Goal: Task Accomplishment & Management: Use online tool/utility

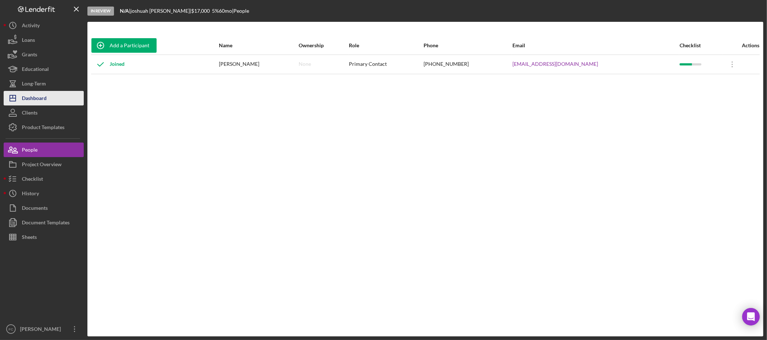
click at [41, 97] on div "Dashboard" at bounding box center [34, 99] width 25 height 16
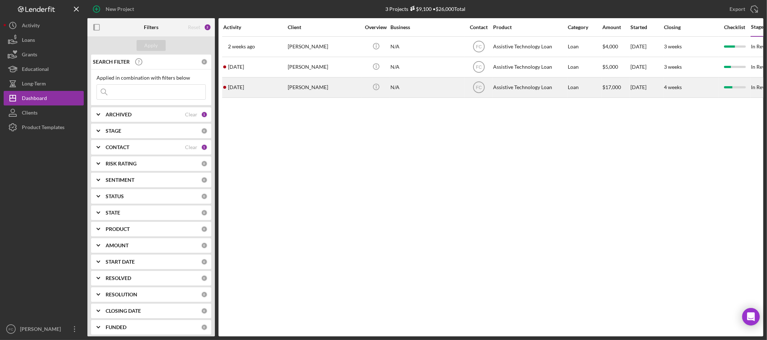
click at [322, 88] on div "[PERSON_NAME]" at bounding box center [324, 87] width 73 height 19
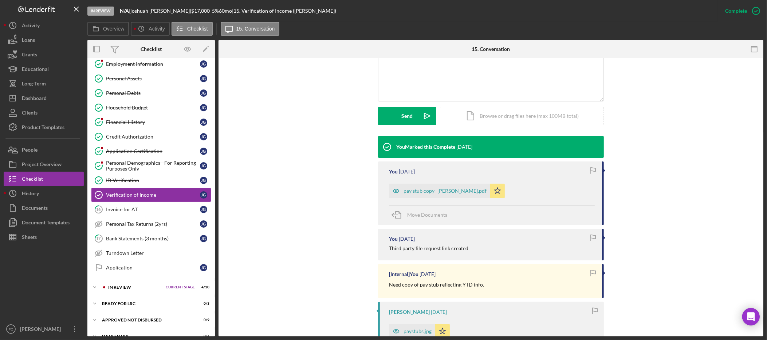
scroll to position [250, 0]
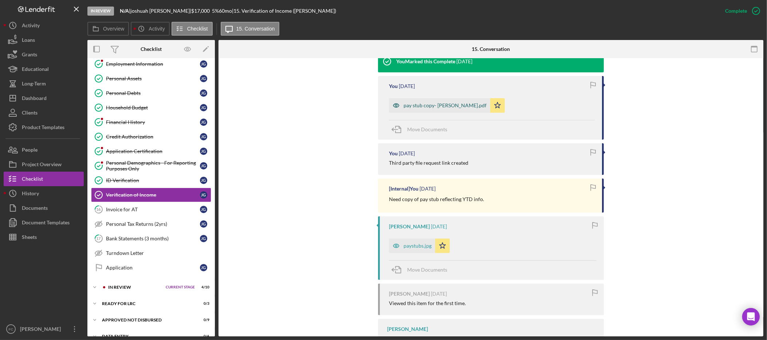
click at [427, 106] on div "pay stub copy- [PERSON_NAME].pdf" at bounding box center [444, 106] width 83 height 6
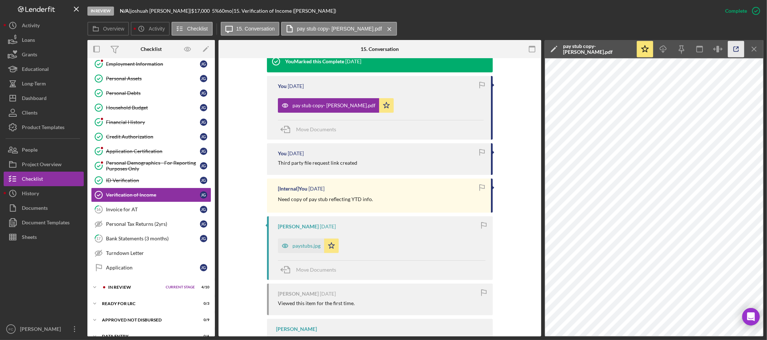
click at [733, 50] on icon "button" at bounding box center [735, 49] width 5 height 5
click at [39, 241] on button "Sheets" at bounding box center [44, 237] width 80 height 15
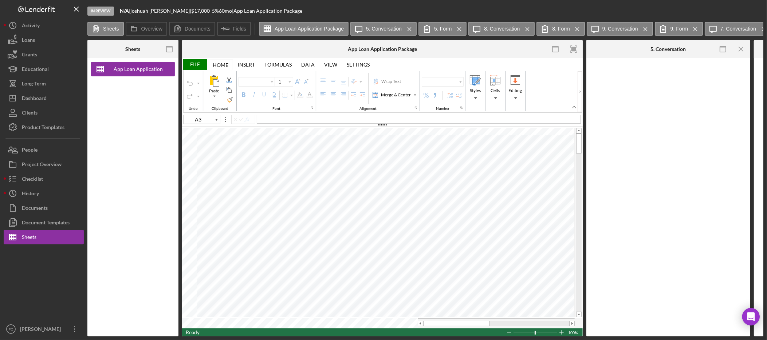
type input "Calibri"
type input "11"
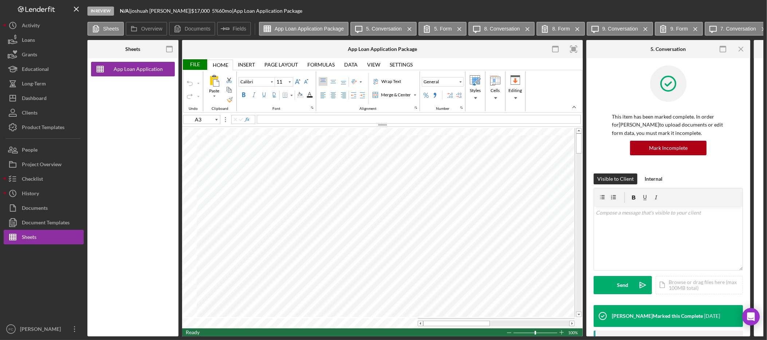
type input "A1"
type input "Arial"
type input "10"
type input "A3"
type input "Calibri"
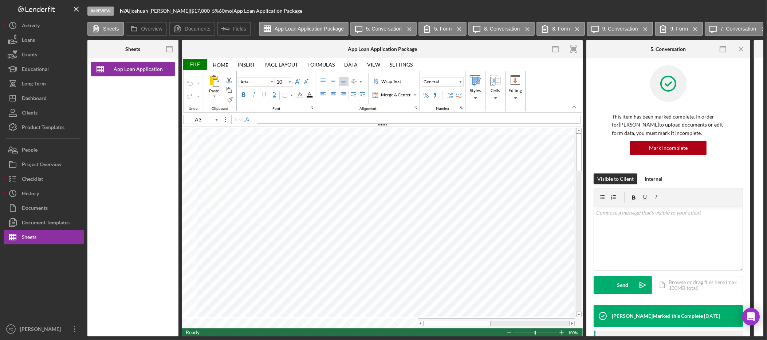
type input "11"
type input "A1"
type input "Arial"
type input "10"
click at [238, 65] on div "Insert Insert" at bounding box center [246, 64] width 27 height 11
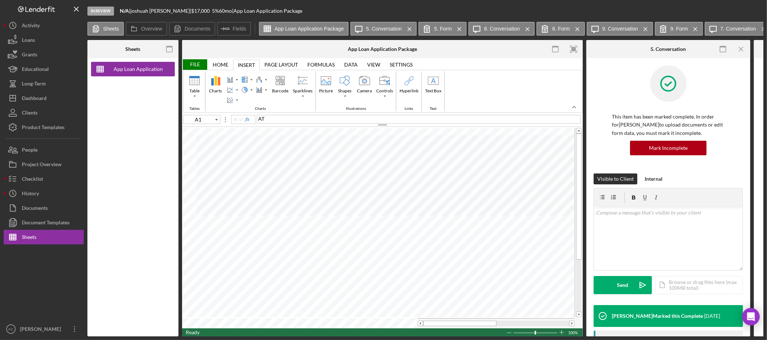
click at [229, 65] on div "Home Home" at bounding box center [220, 64] width 25 height 11
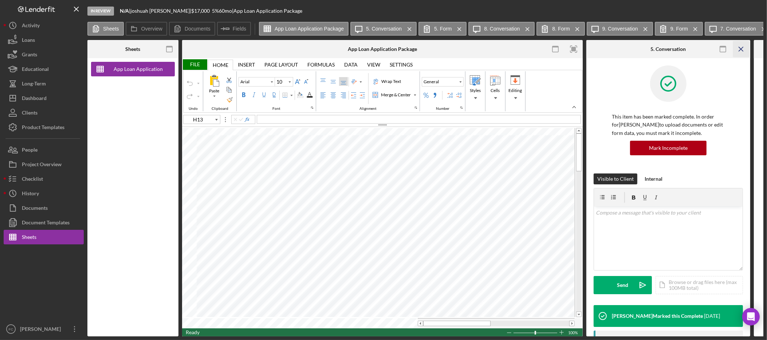
click at [743, 49] on icon "Icon/Menu Close" at bounding box center [741, 49] width 16 height 16
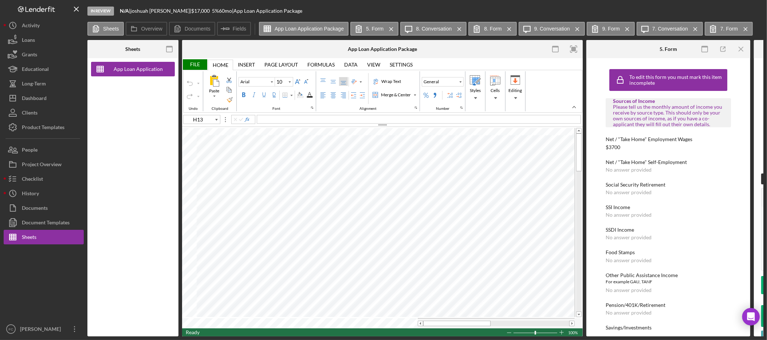
click at [577, 48] on icon "button" at bounding box center [573, 49] width 16 height 16
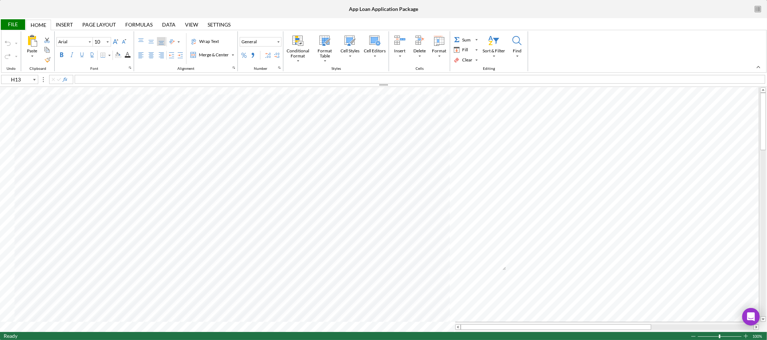
type input "E9"
drag, startPoint x: 122, startPoint y: 77, endPoint x: 106, endPoint y: 77, distance: 15.7
click at [106, 77] on div "gross mo $4,696.89" at bounding box center [420, 79] width 690 height 9
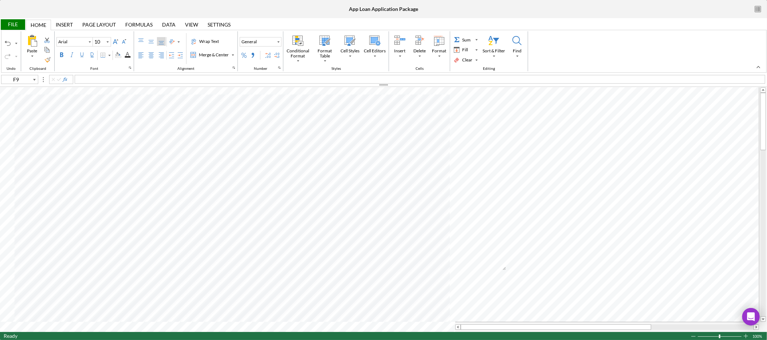
type input "B9"
type input "A3"
type input "Calibri"
type input "11"
type input "E9"
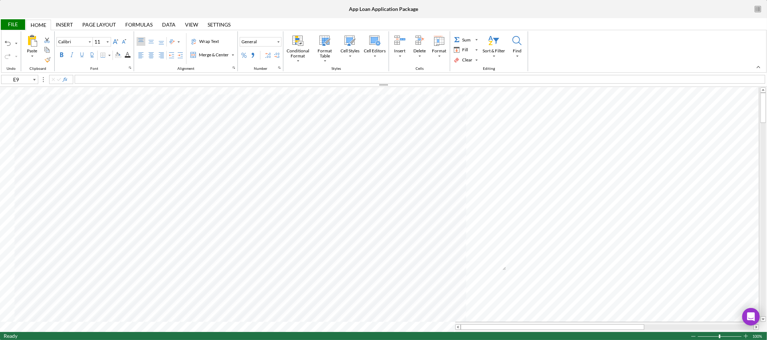
type input "Arial"
type input "10"
drag, startPoint x: 151, startPoint y: 79, endPoint x: 33, endPoint y: 74, distance: 118.1
click at [33, 74] on div "File Home Home Insert Insert Page Layout Page Layout Formulas Formulas Data Dat…" at bounding box center [383, 179] width 767 height 322
copy span "gross mo $4,895.96"
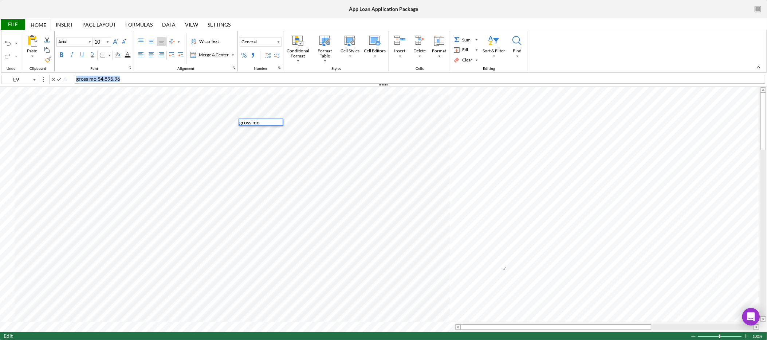
type input "A3"
type input "Calibri"
type input "11"
click at [165, 80] on div "3 HH Whatcom County" at bounding box center [420, 79] width 690 height 9
type input "A12"
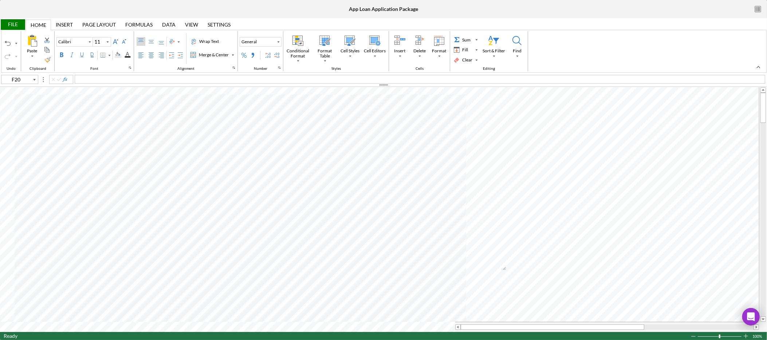
click at [20, 25] on div "File" at bounding box center [12, 24] width 25 height 11
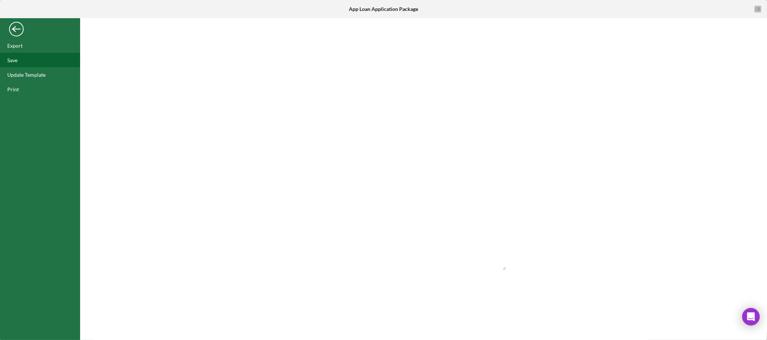
click at [24, 64] on div "Save" at bounding box center [40, 60] width 80 height 15
drag, startPoint x: 12, startPoint y: 29, endPoint x: 21, endPoint y: 33, distance: 9.9
click at [13, 29] on div "Back" at bounding box center [16, 27] width 15 height 15
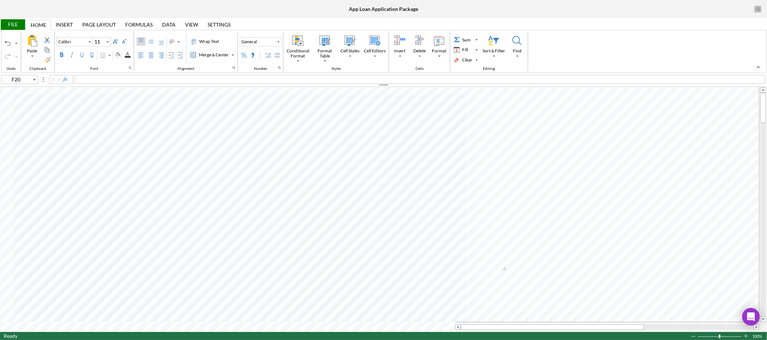
type input "E9"
type input "Arial"
type input "10"
type input "F20"
type input "Calibri"
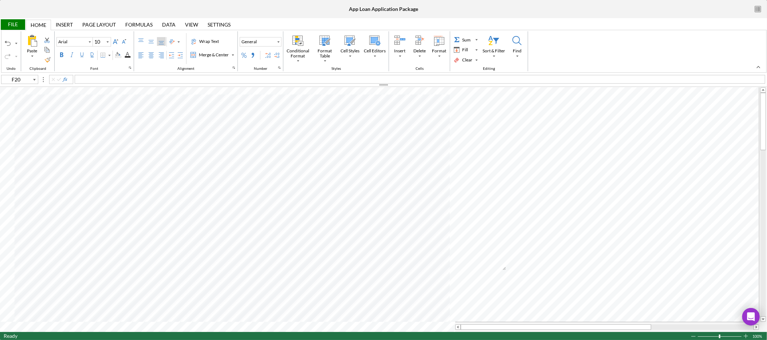
type input "11"
click at [11, 27] on div "File" at bounding box center [12, 24] width 25 height 11
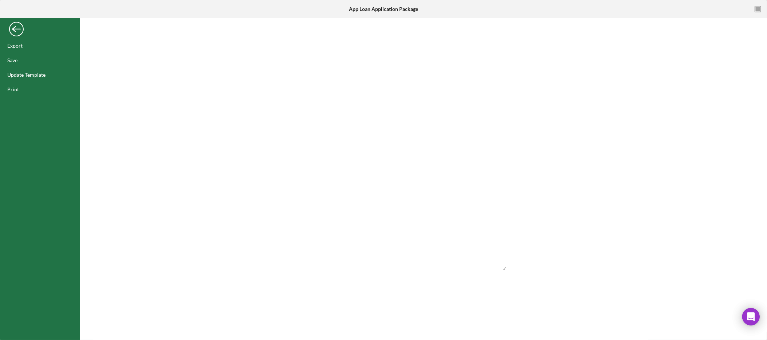
click at [18, 25] on div "Back" at bounding box center [16, 27] width 15 height 15
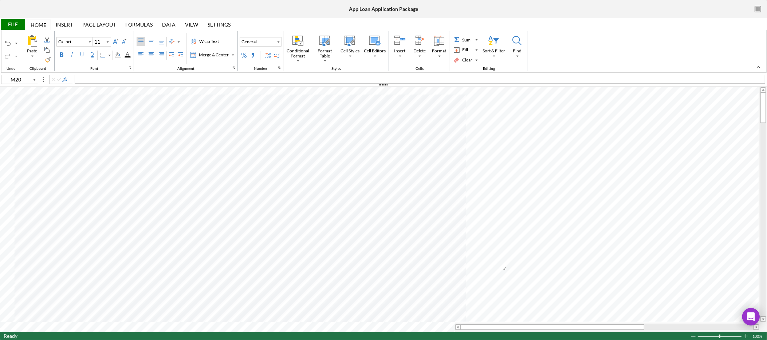
type input "A1"
type input "Arial"
type input "10"
type input "E15"
